Goal: Task Accomplishment & Management: Use online tool/utility

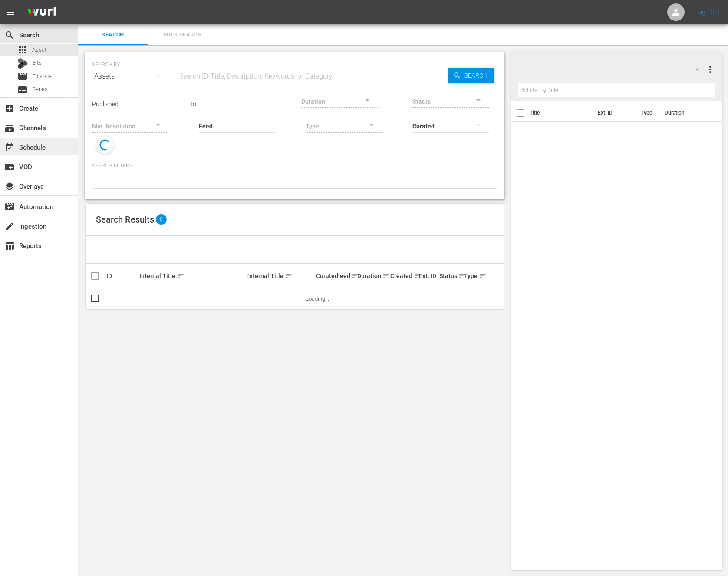
click at [45, 143] on div "event_available Schedule" at bounding box center [24, 146] width 49 height 8
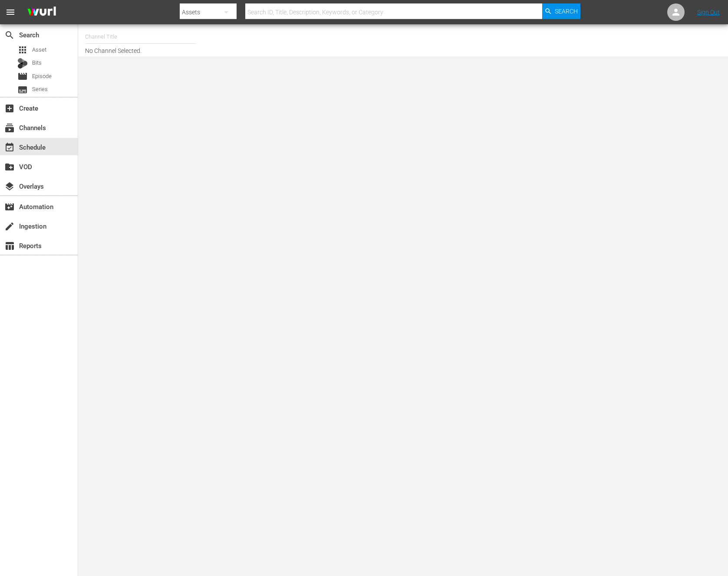
click at [106, 40] on input "text" at bounding box center [140, 36] width 111 height 21
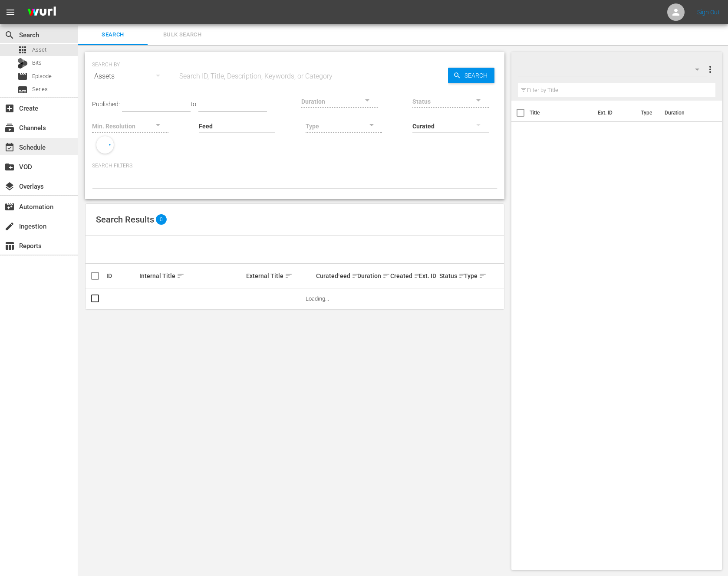
click at [46, 148] on div "event_available Schedule" at bounding box center [24, 146] width 49 height 8
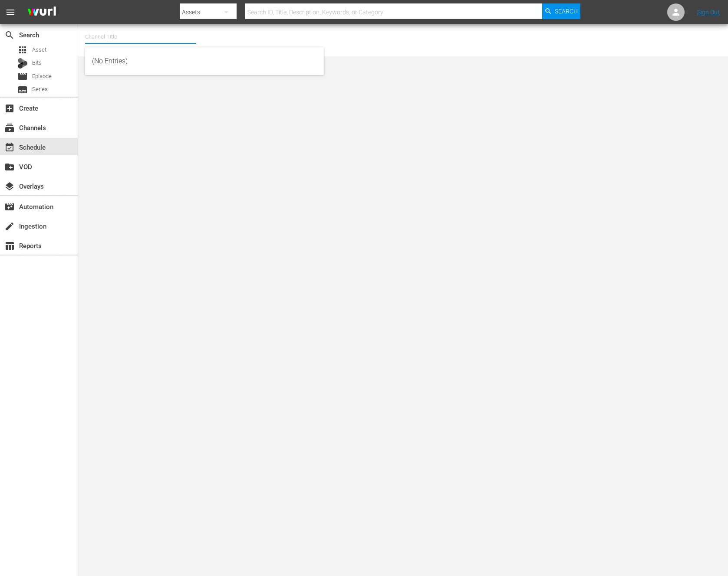
click at [122, 41] on input "text" at bounding box center [140, 36] width 111 height 21
type input "ㅜ"
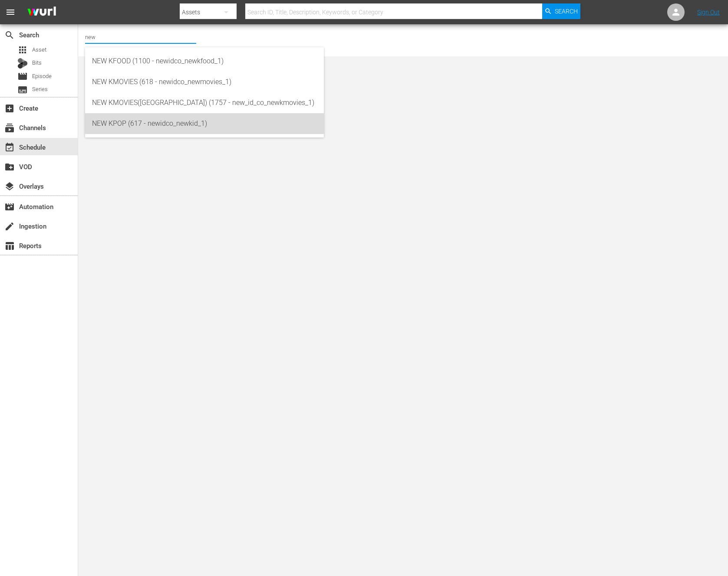
click at [187, 128] on div "NEW KPOP (617 - newidco_newkid_1)" at bounding box center [204, 123] width 225 height 21
type input "NEW KPOP (617 - newidco_newkid_1)"
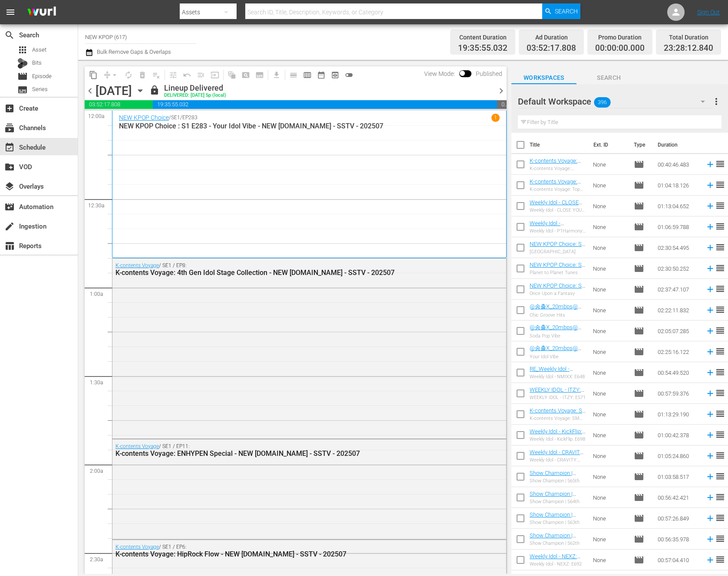
click at [501, 90] on span "chevron_right" at bounding box center [500, 90] width 11 height 11
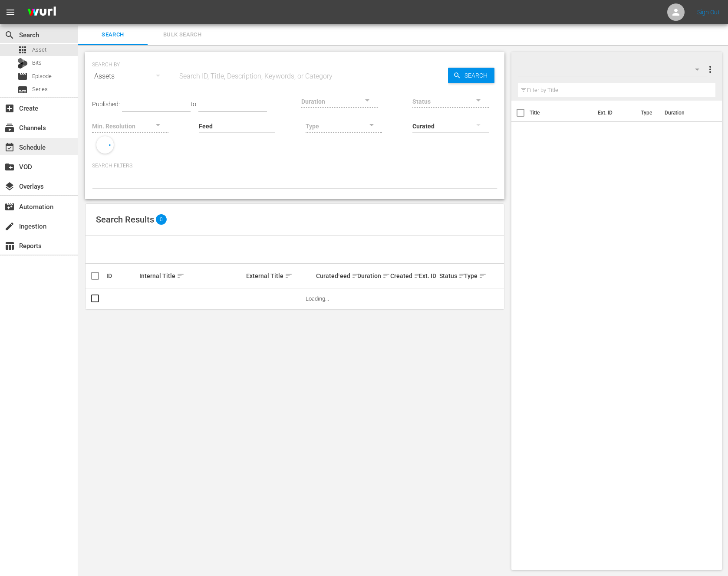
click at [41, 145] on div "event_available Schedule" at bounding box center [24, 146] width 49 height 8
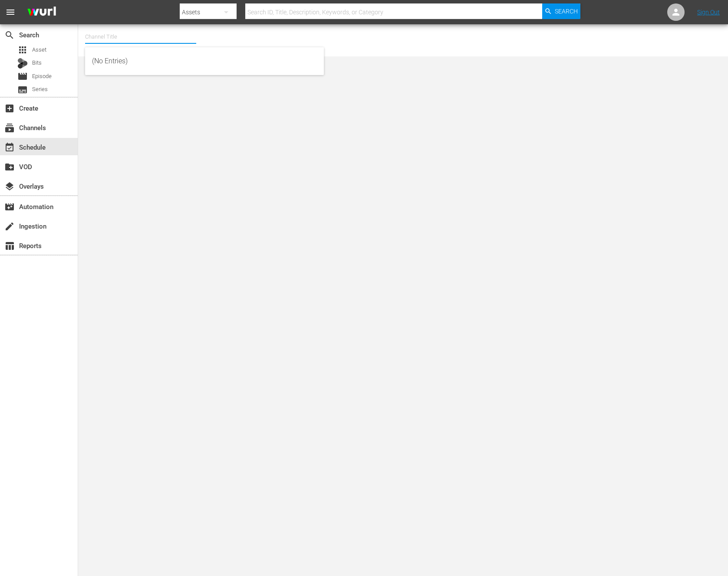
click at [153, 39] on input "text" at bounding box center [140, 36] width 111 height 21
type input "ㅜ"
click at [128, 118] on body "menu Search By Assets Search ID, Title, Description, Keywords, or Category Sear…" at bounding box center [364, 288] width 728 height 576
click at [125, 37] on input "new kp" at bounding box center [140, 36] width 111 height 21
click at [166, 51] on div "NEW KPOP (617 - newidco_newkid_1)" at bounding box center [204, 61] width 225 height 21
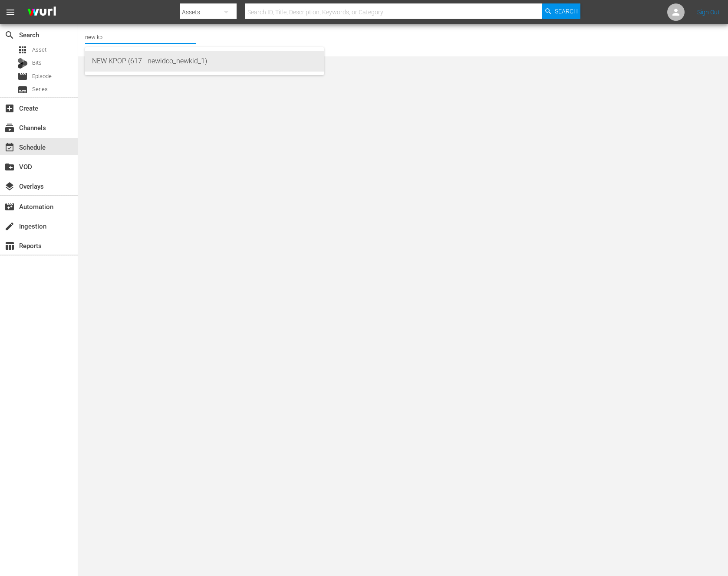
type input "NEW KPOP (617 - newidco_newkid_1)"
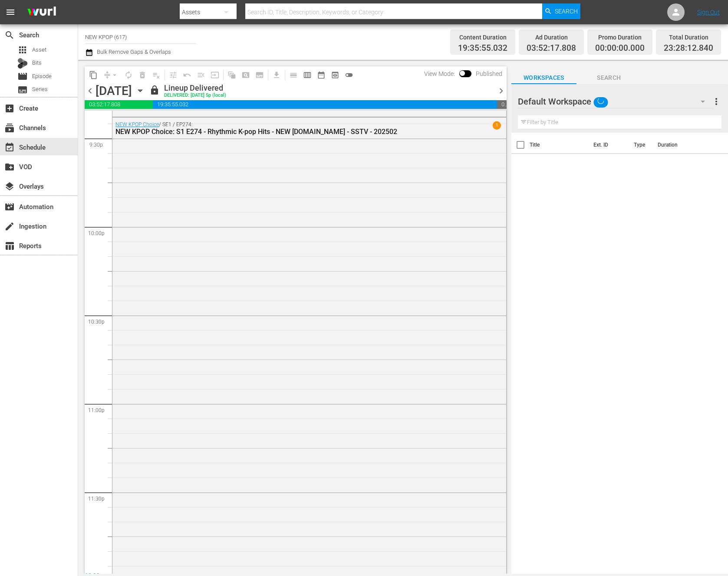
scroll to position [3839, 0]
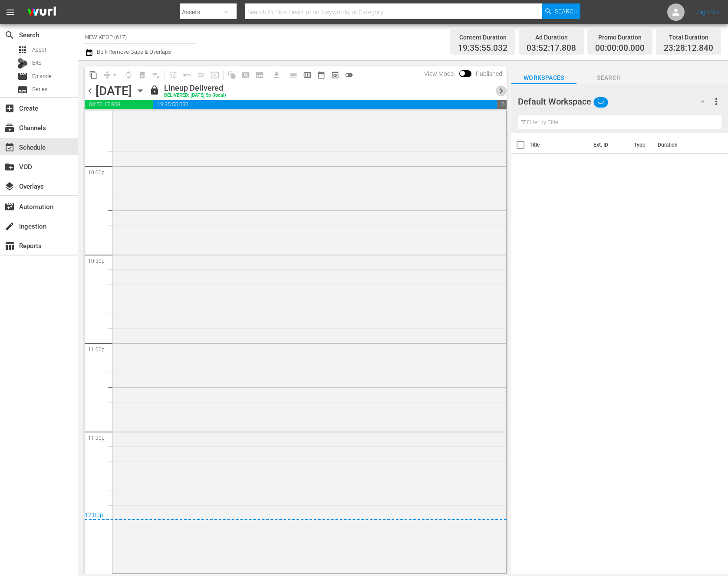
click at [502, 87] on span "chevron_right" at bounding box center [500, 90] width 11 height 11
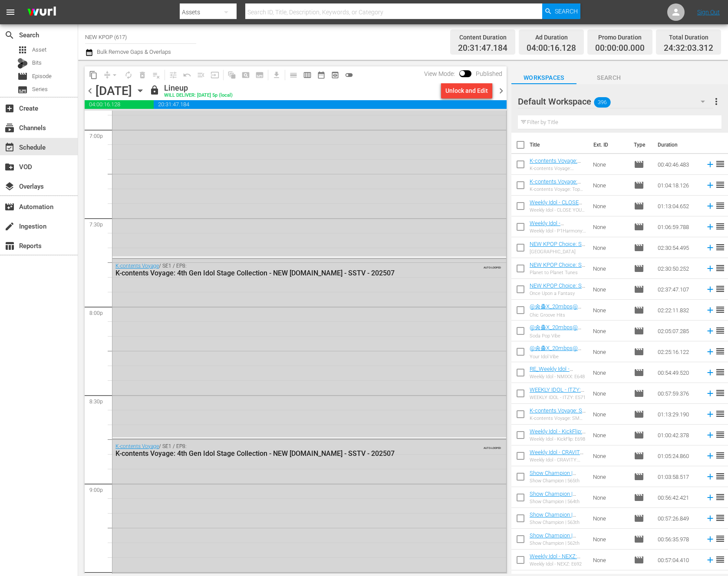
scroll to position [3933, 0]
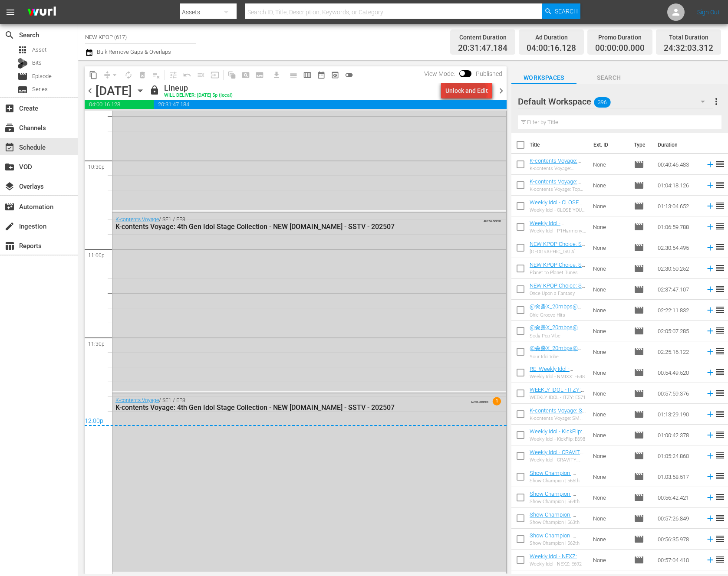
click at [467, 92] on div "Unlock and Edit" at bounding box center [466, 91] width 43 height 16
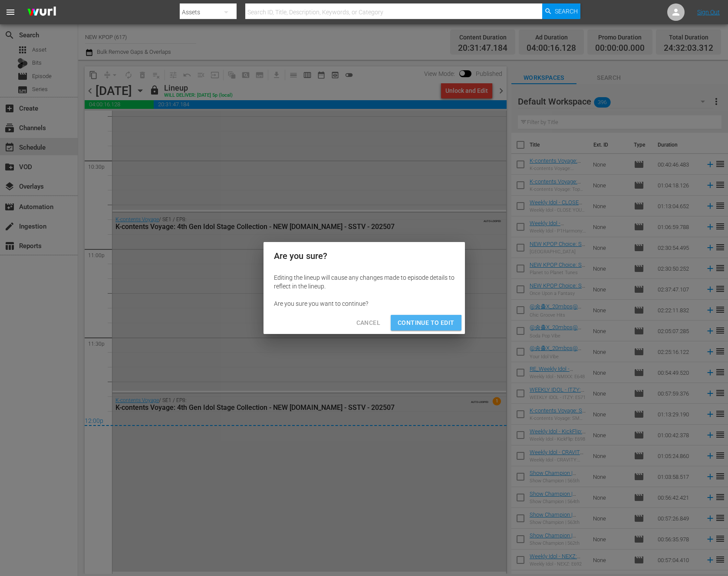
click at [423, 331] on button "Continue to Edit" at bounding box center [425, 323] width 70 height 16
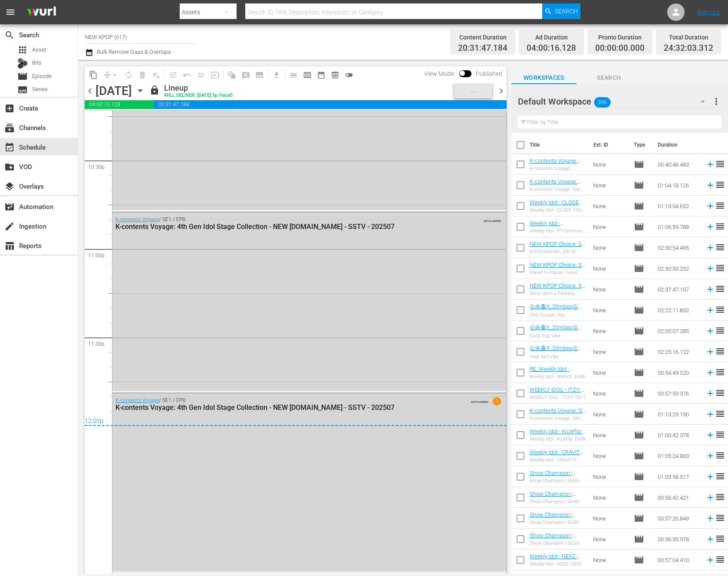
click at [426, 318] on div "K-contents Voyage / SE1 / EP8: K-contents Voyage: 4th Gen Idol Stage Collection…" at bounding box center [309, 302] width 394 height 178
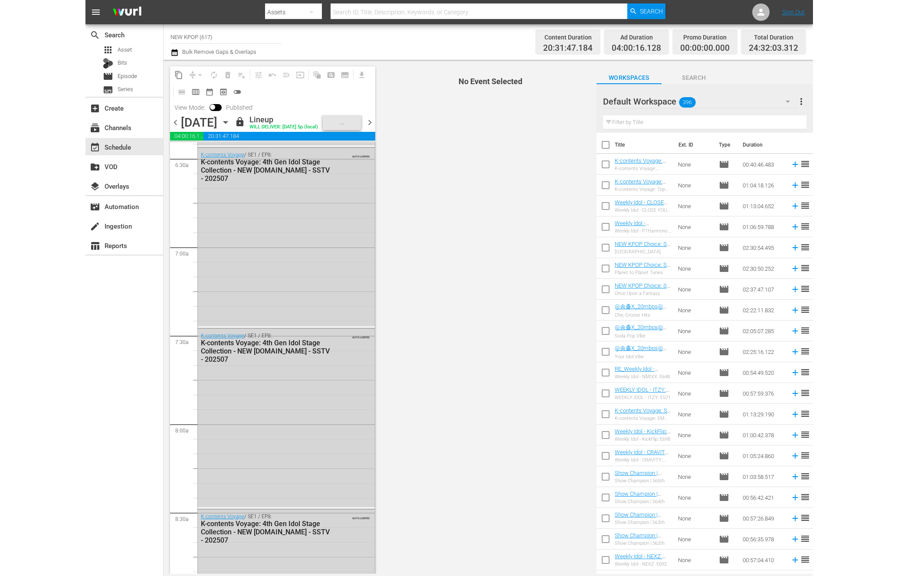
scroll to position [0, 0]
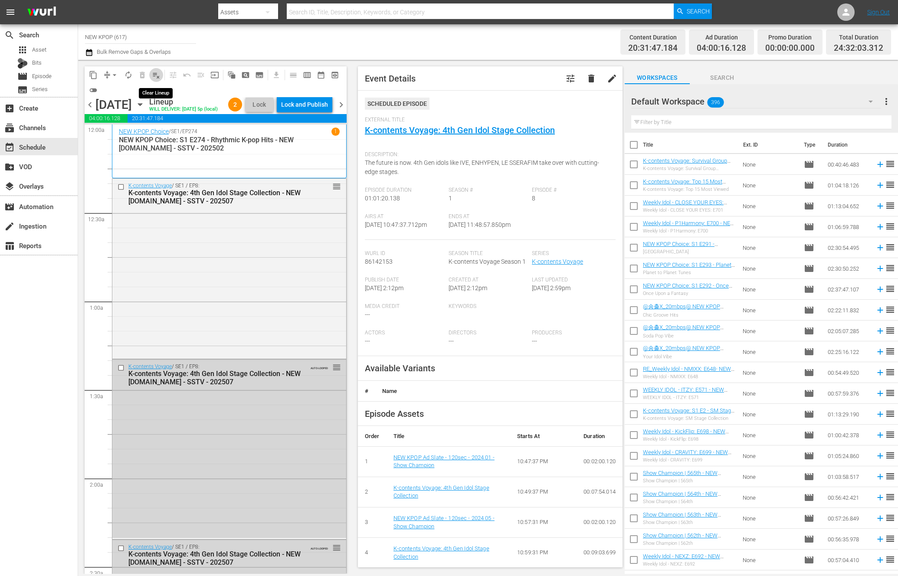
click at [157, 75] on span "playlist_remove_outlined" at bounding box center [156, 75] width 9 height 9
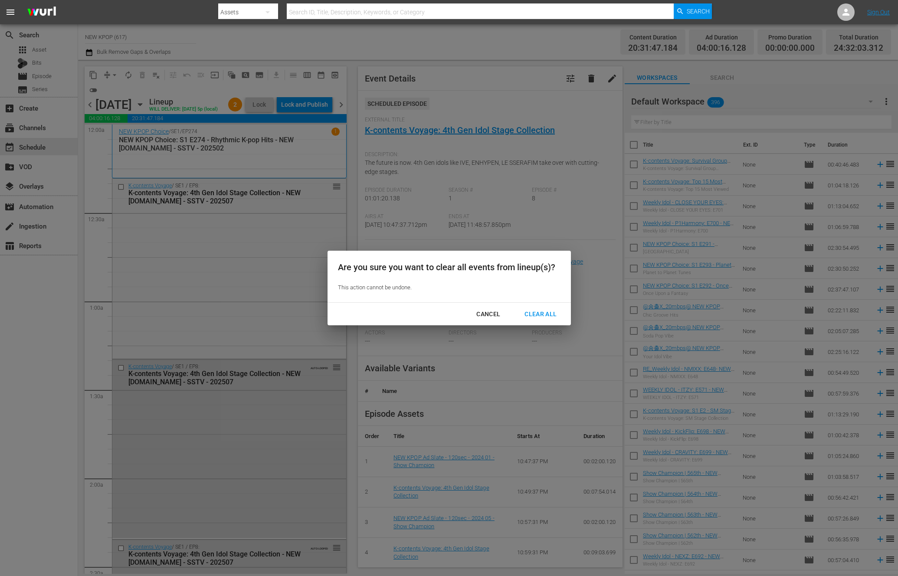
click at [545, 308] on button "Clear All" at bounding box center [540, 314] width 53 height 16
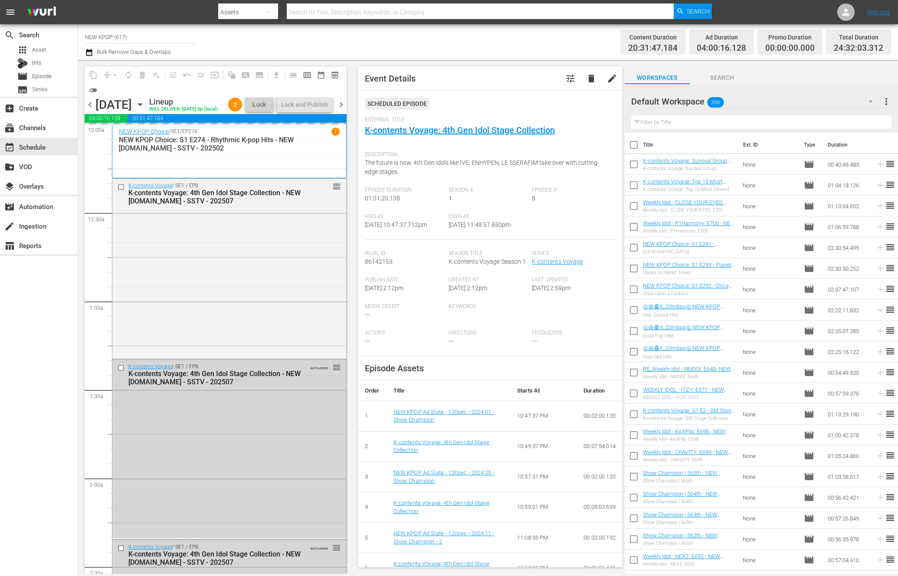
click at [147, 112] on div "[DATE] [DATE]" at bounding box center [121, 105] width 52 height 14
click at [145, 109] on icon "button" at bounding box center [140, 105] width 10 height 10
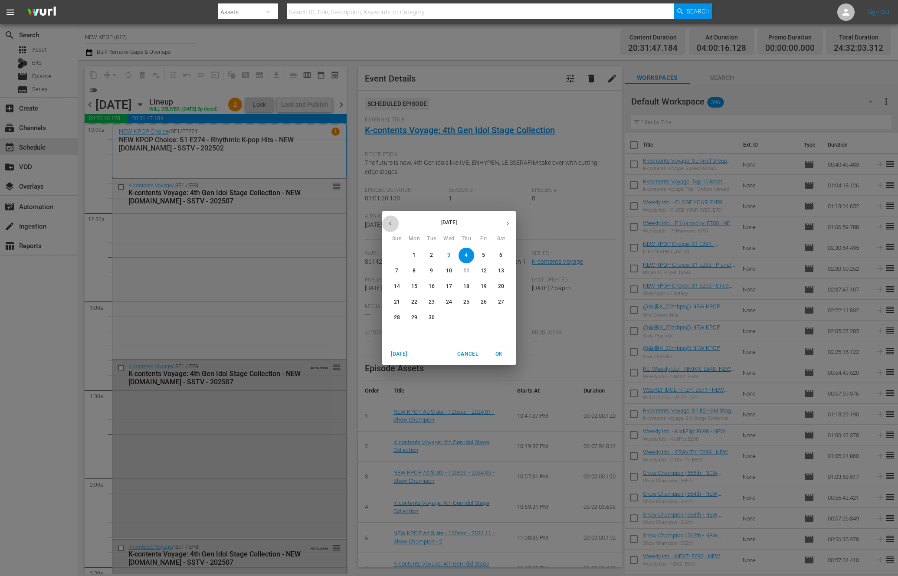
click at [393, 223] on icon "button" at bounding box center [390, 223] width 7 height 7
click at [506, 320] on span "30" at bounding box center [501, 317] width 16 height 7
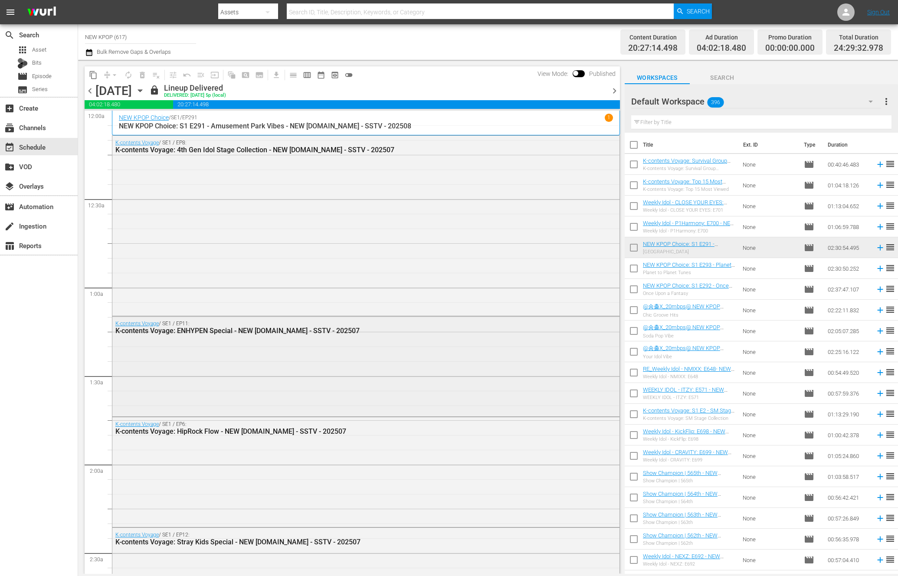
scroll to position [1049, 0]
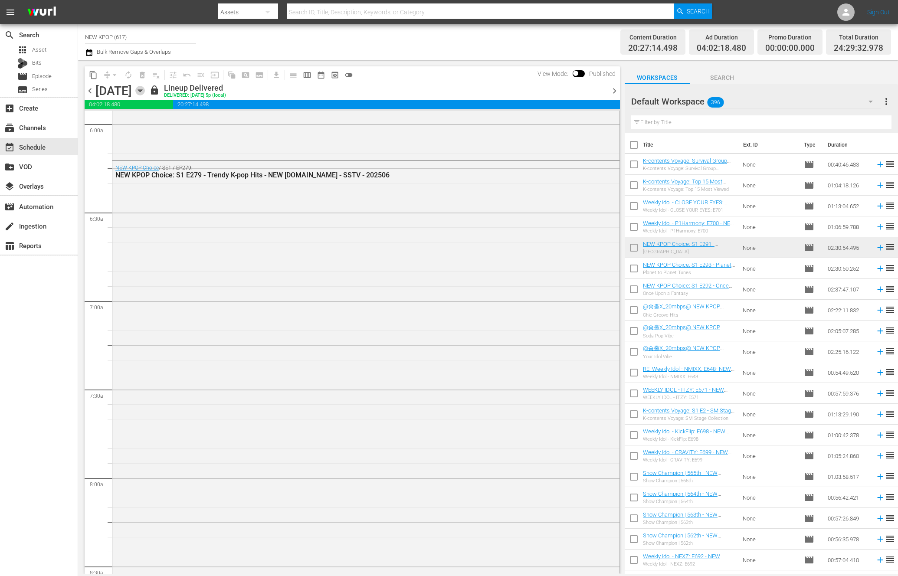
click at [145, 95] on icon "button" at bounding box center [140, 91] width 10 height 10
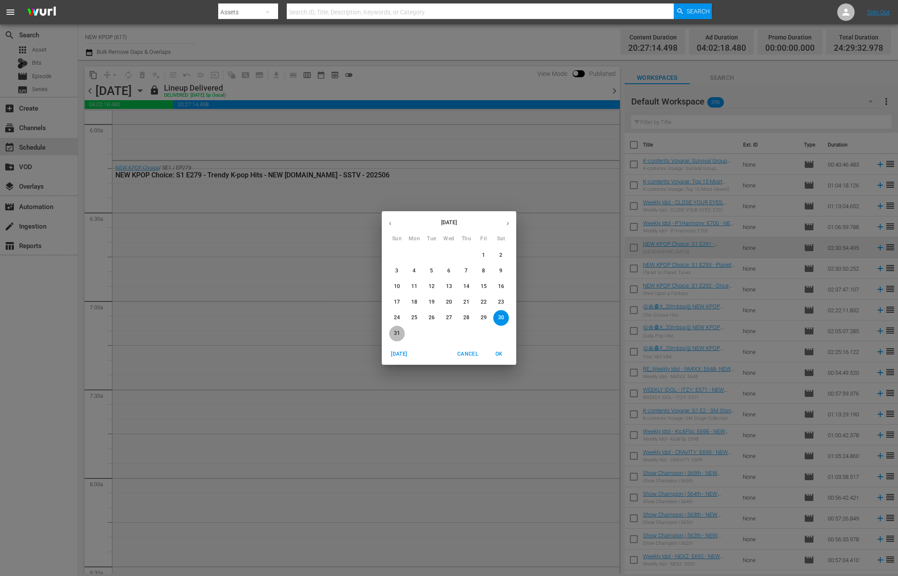
click at [392, 332] on span "31" at bounding box center [397, 333] width 16 height 7
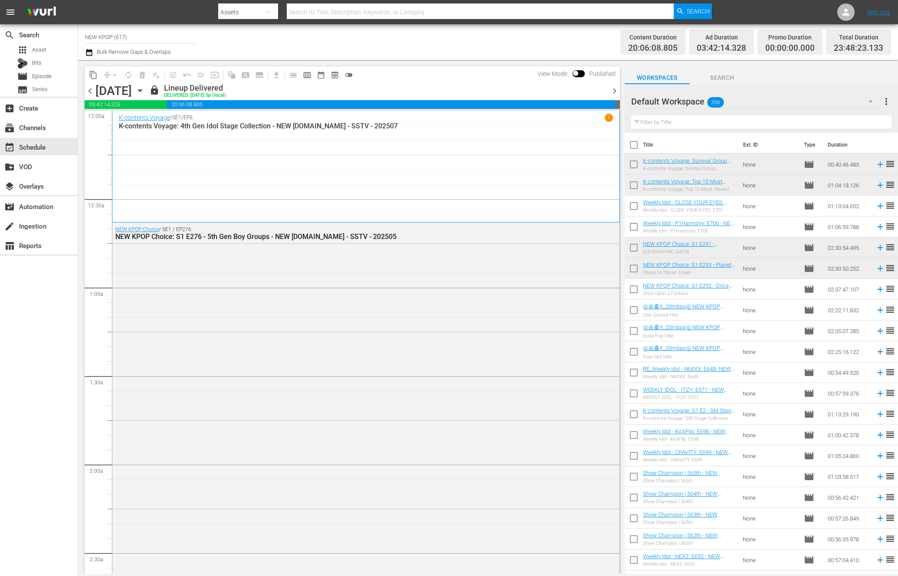
click at [94, 74] on span "content_copy" at bounding box center [93, 75] width 9 height 9
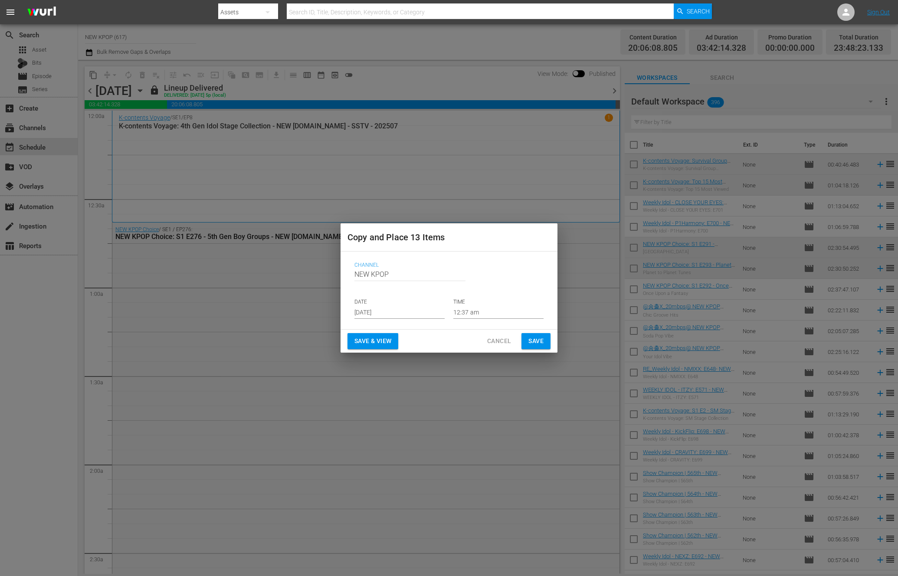
click at [369, 302] on p "DATE" at bounding box center [399, 301] width 90 height 7
click at [376, 318] on input "[DATE]" at bounding box center [399, 312] width 90 height 13
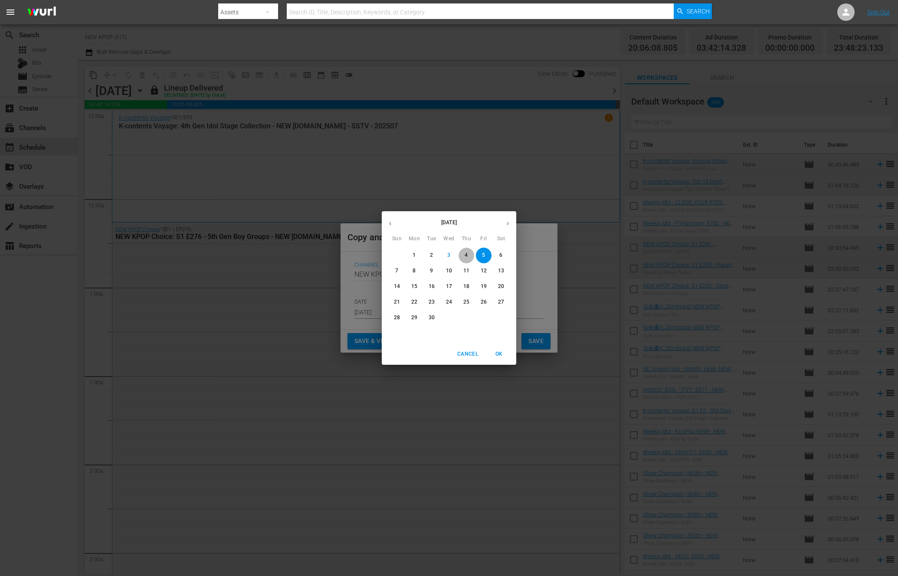
click at [471, 257] on span "4" at bounding box center [467, 255] width 16 height 7
type input "[DATE]"
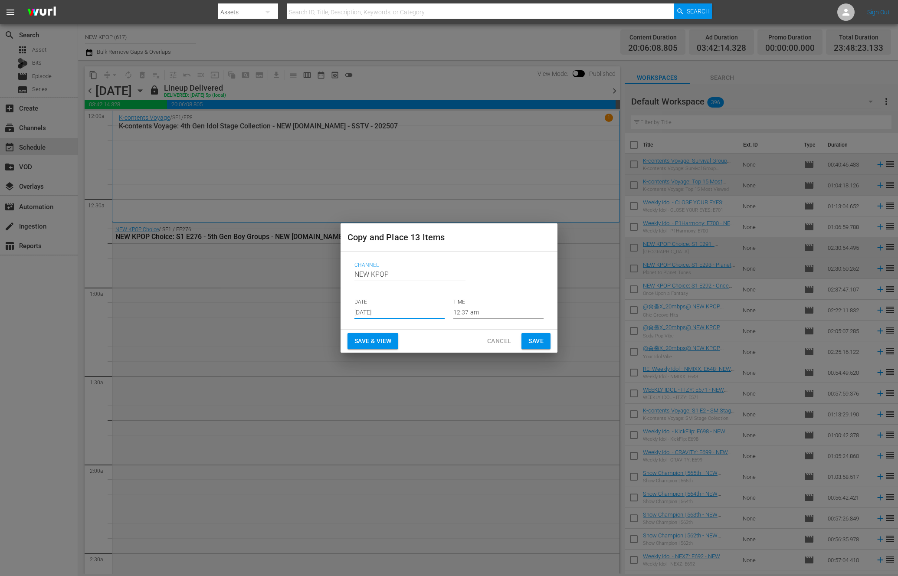
click at [396, 348] on button "Save & View" at bounding box center [373, 341] width 51 height 16
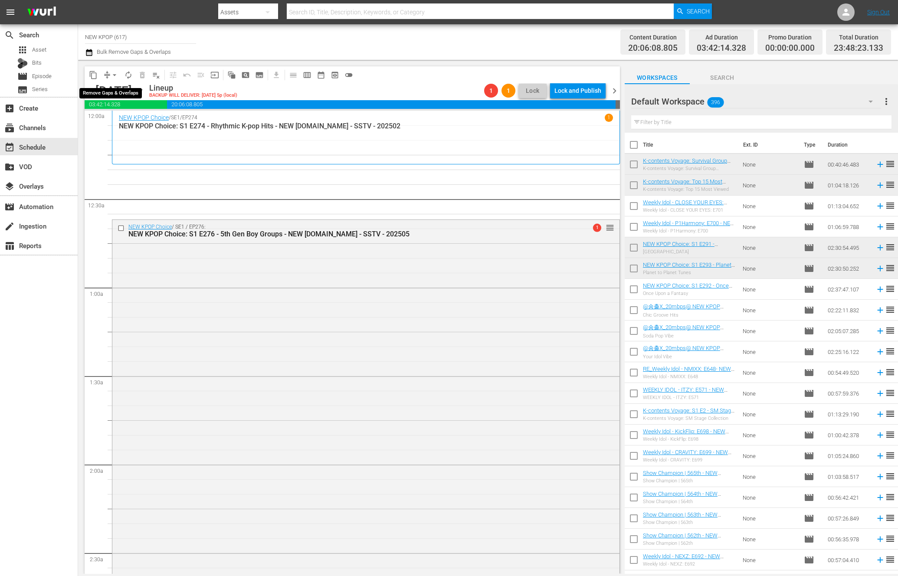
click at [113, 73] on span "arrow_drop_down" at bounding box center [114, 75] width 9 height 9
click at [125, 125] on li "Align to End of Previous Day" at bounding box center [114, 121] width 91 height 14
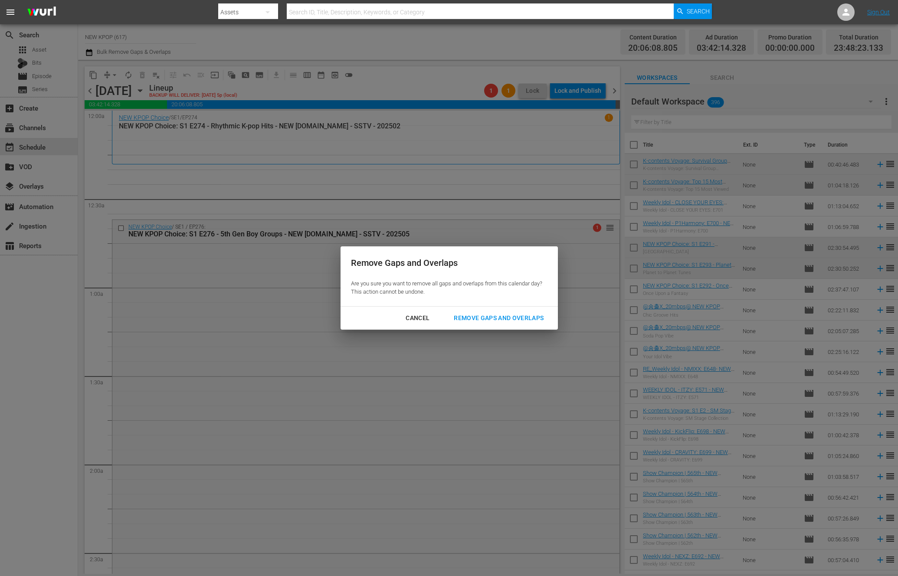
click at [528, 324] on button "Remove Gaps and Overlaps" at bounding box center [498, 318] width 111 height 16
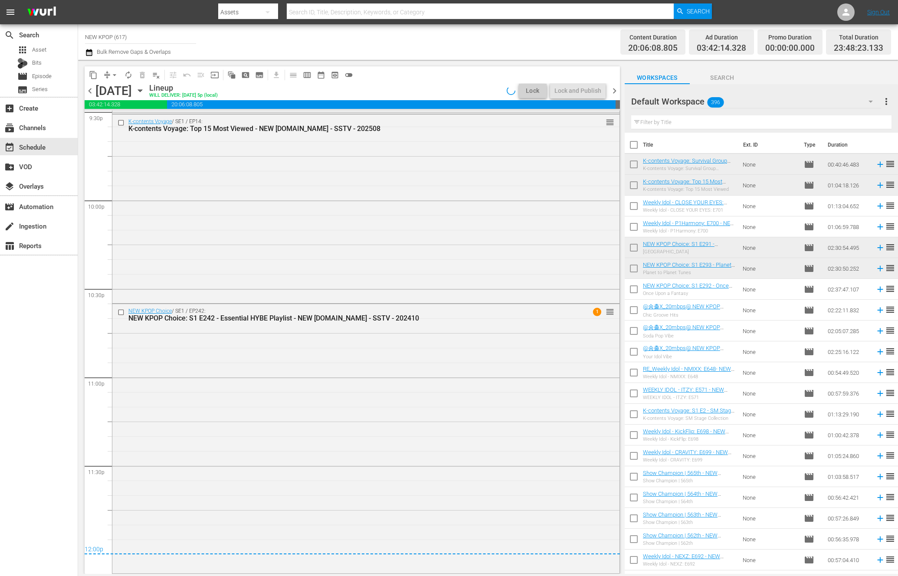
scroll to position [3804, 0]
click at [577, 84] on div "Lock and Publish" at bounding box center [577, 91] width 47 height 16
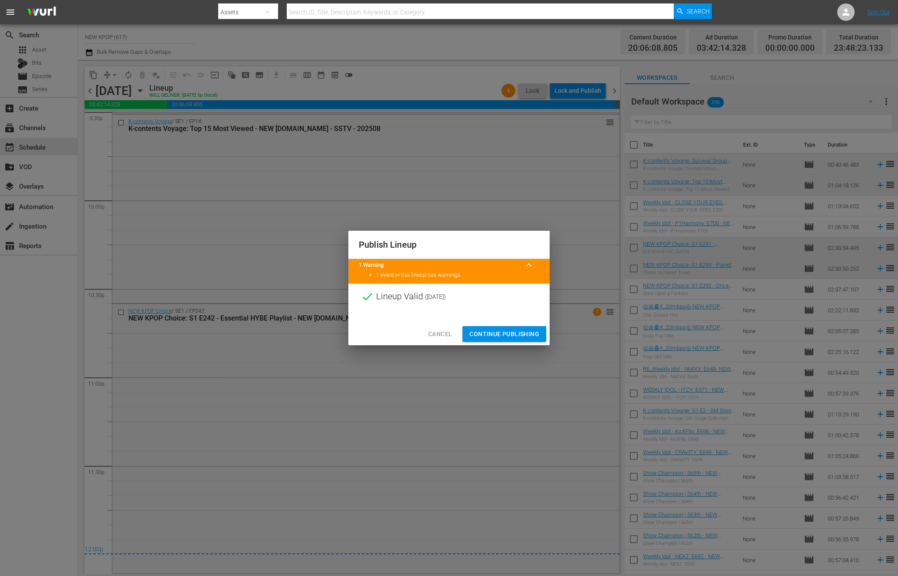
click at [534, 336] on span "Continue Publishing" at bounding box center [504, 334] width 70 height 11
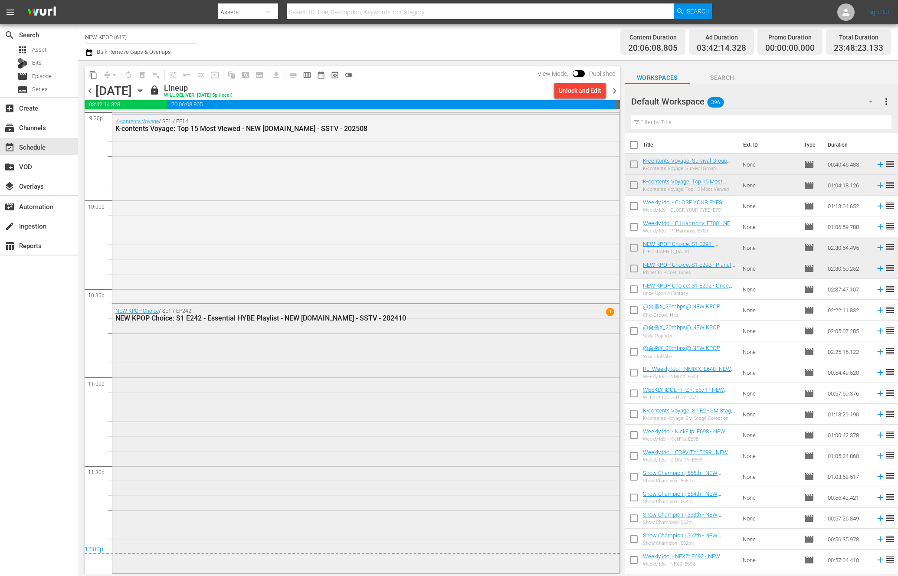
click at [408, 311] on div "NEW KPOP Choice / SE1 / EP242: NEW KPOP Choice: S1 E242 - Essential HYBE Playli…" at bounding box center [341, 315] width 453 height 14
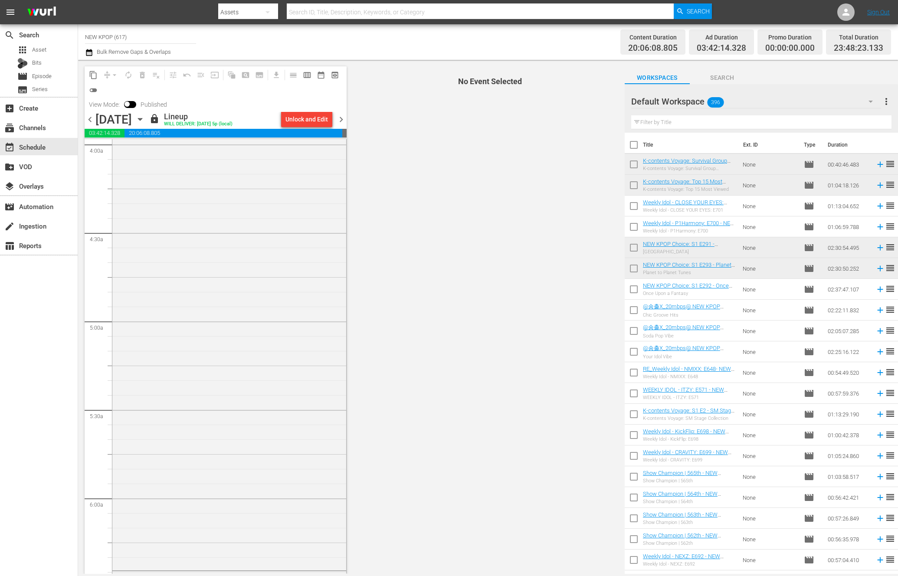
scroll to position [0, 0]
